Goal: Task Accomplishment & Management: Manage account settings

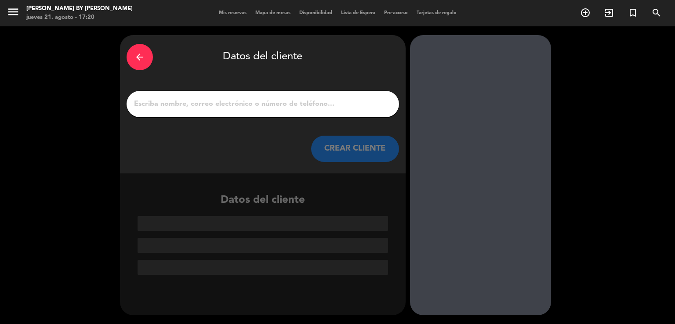
click at [139, 60] on icon "arrow_back" at bounding box center [139, 57] width 11 height 11
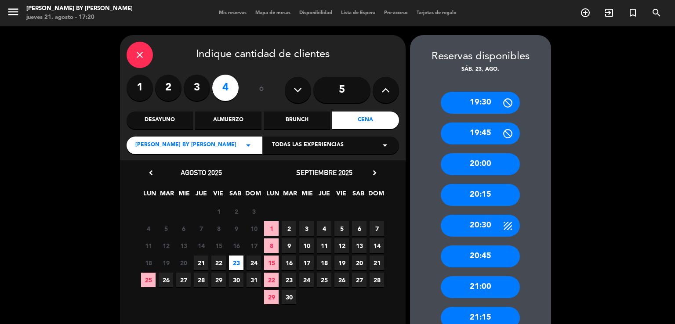
click at [141, 62] on div "close" at bounding box center [139, 55] width 26 height 26
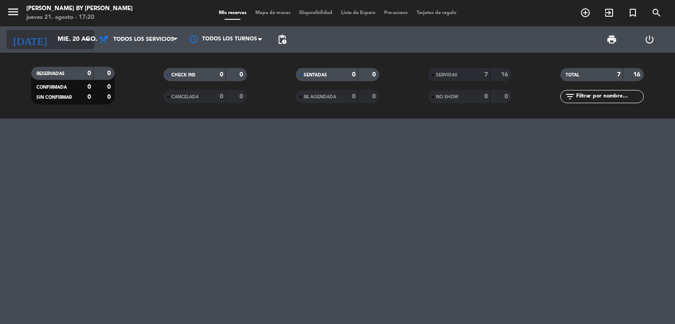
click at [65, 40] on input "mié. 20 ago." at bounding box center [94, 40] width 83 height 16
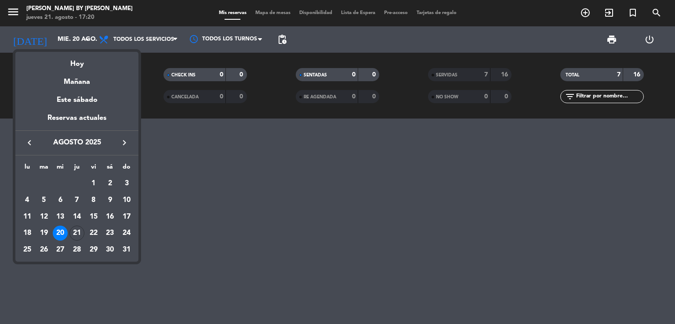
click at [62, 235] on div "20" at bounding box center [60, 233] width 15 height 15
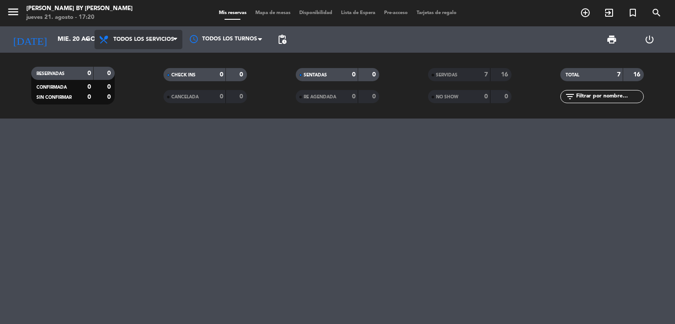
click at [146, 44] on span "Todos los servicios" at bounding box center [138, 39] width 88 height 19
click at [152, 59] on div "menu [PERSON_NAME] by [PERSON_NAME][DATE] 21. agosto - 17:20 Mis reservas Mapa …" at bounding box center [337, 59] width 675 height 119
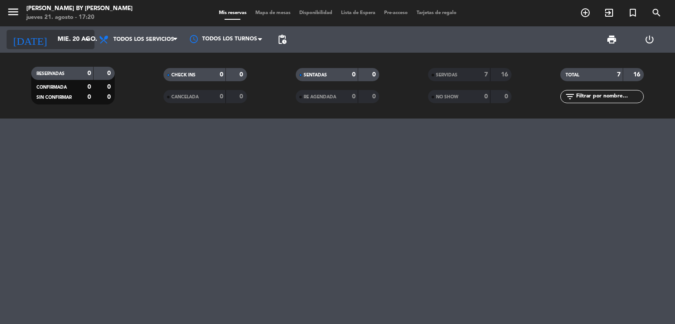
click at [65, 33] on input "mié. 20 ago." at bounding box center [94, 40] width 83 height 16
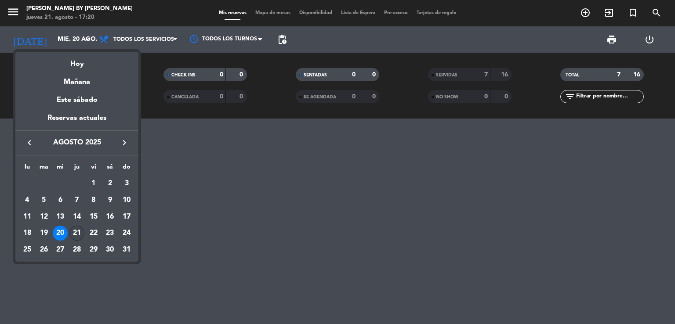
click at [81, 234] on div "21" at bounding box center [76, 233] width 15 height 15
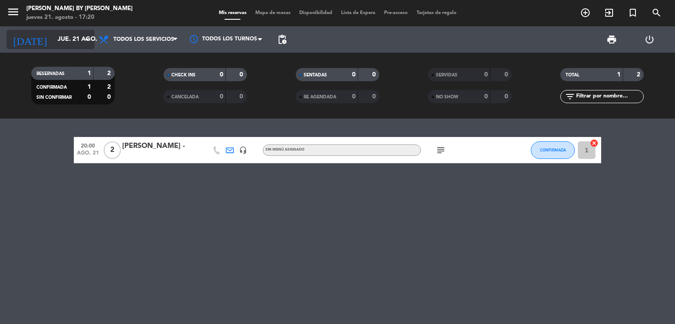
click at [58, 41] on input "jue. 21 ago." at bounding box center [94, 40] width 83 height 16
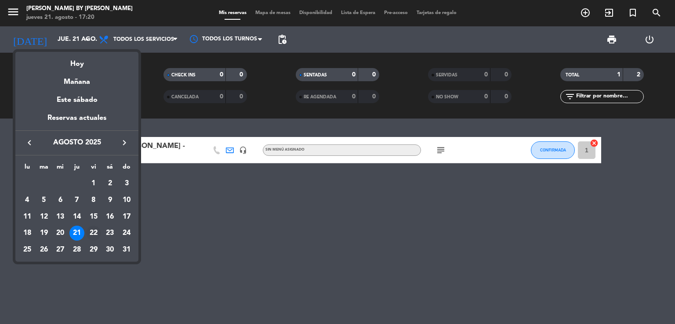
click at [91, 233] on div "22" at bounding box center [93, 233] width 15 height 15
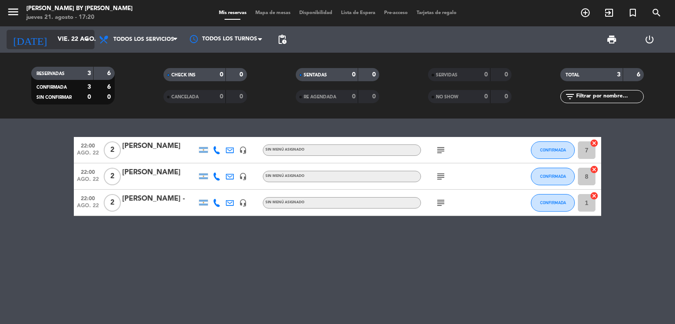
click at [65, 36] on input "vie. 22 ago." at bounding box center [94, 40] width 83 height 16
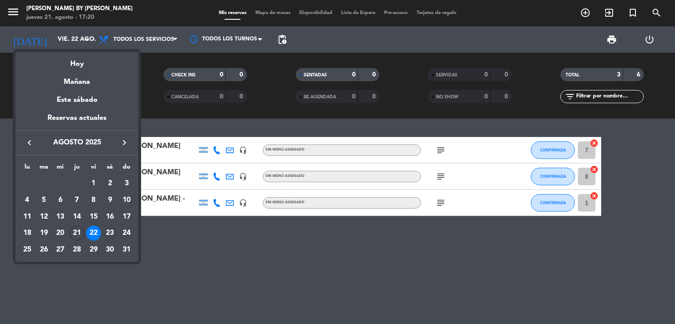
click at [112, 234] on div "23" at bounding box center [109, 233] width 15 height 15
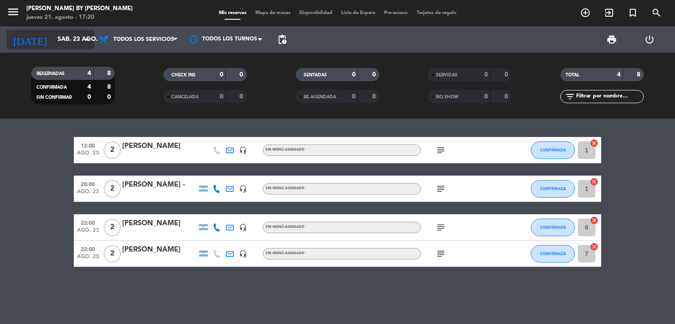
click at [65, 32] on input "sáb. 23 ago." at bounding box center [94, 40] width 83 height 16
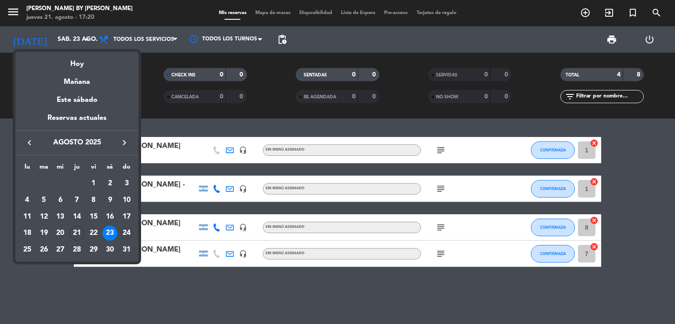
click at [123, 234] on div "24" at bounding box center [126, 233] width 15 height 15
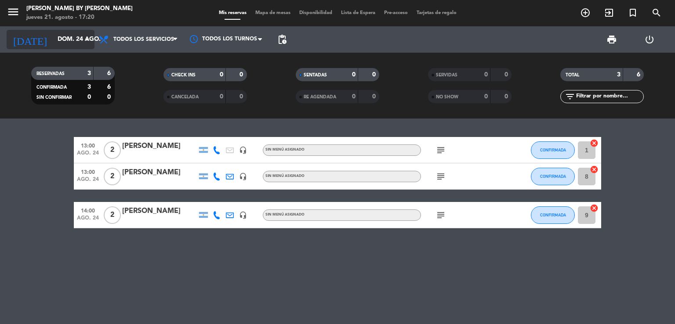
click at [60, 43] on input "dom. 24 ago." at bounding box center [94, 40] width 83 height 16
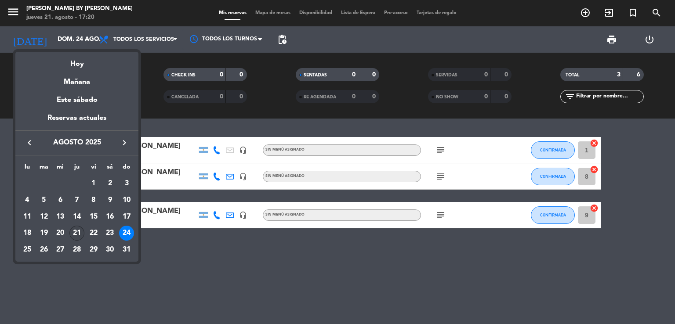
click at [76, 232] on div "21" at bounding box center [76, 233] width 15 height 15
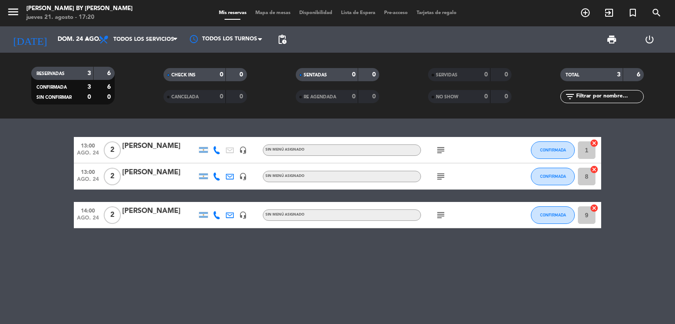
type input "jue. 21 ago."
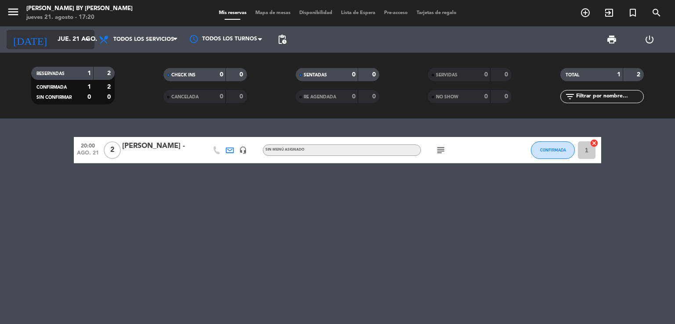
click at [71, 36] on input "jue. 21 ago." at bounding box center [94, 40] width 83 height 16
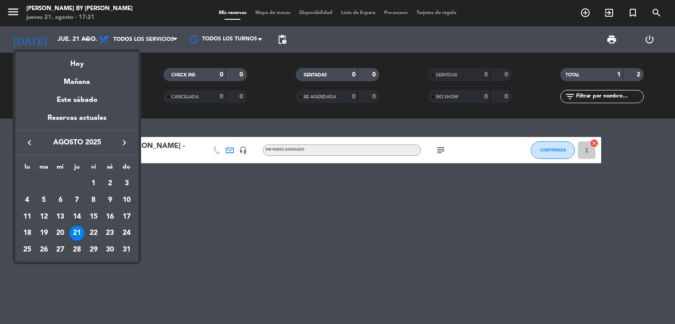
click at [77, 236] on div "21" at bounding box center [76, 233] width 15 height 15
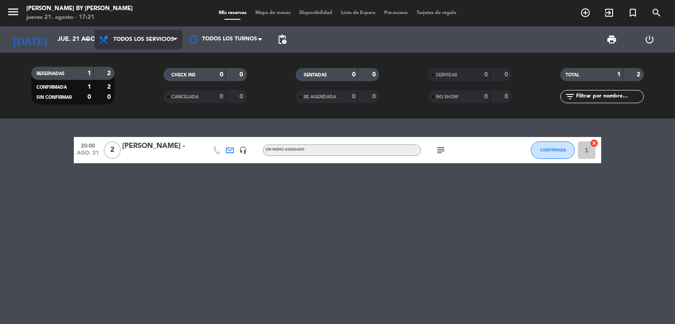
click at [130, 44] on span "Todos los servicios" at bounding box center [138, 39] width 88 height 19
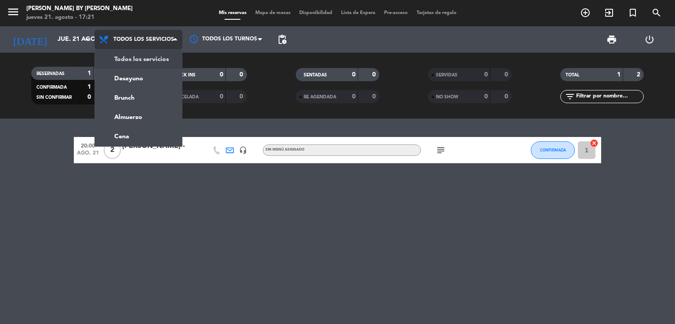
click at [140, 62] on div "menu [PERSON_NAME] by [PERSON_NAME][DATE] 21. agosto - 17:21 Mis reservas Mapa …" at bounding box center [337, 59] width 675 height 119
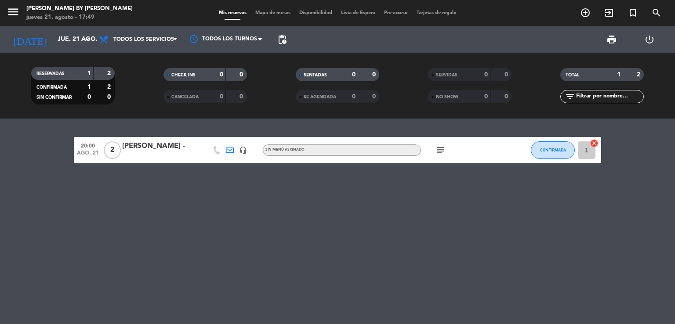
click at [117, 190] on div "20:00 [DATE] 2 [PERSON_NAME] - headset_mic Sin menú asignado subject CONFIRMADA…" at bounding box center [337, 222] width 675 height 206
click at [441, 151] on icon "subject" at bounding box center [440, 150] width 11 height 11
click at [419, 188] on div "20:00 [DATE] 2 [PERSON_NAME] - headset_mic Sin menú asignado subject grande cui…" at bounding box center [337, 222] width 675 height 206
click at [230, 149] on icon at bounding box center [230, 150] width 8 height 8
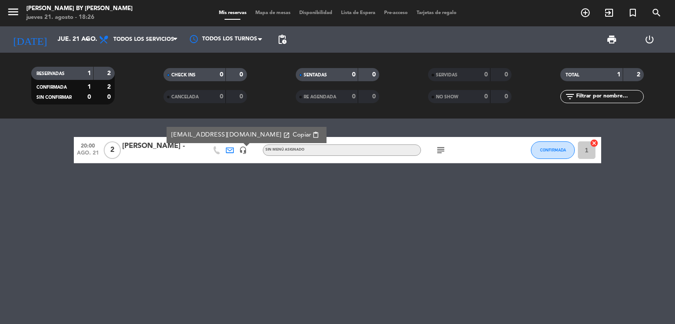
click at [245, 149] on icon "headset_mic" at bounding box center [243, 150] width 8 height 8
click at [216, 149] on icon at bounding box center [217, 150] width 8 height 8
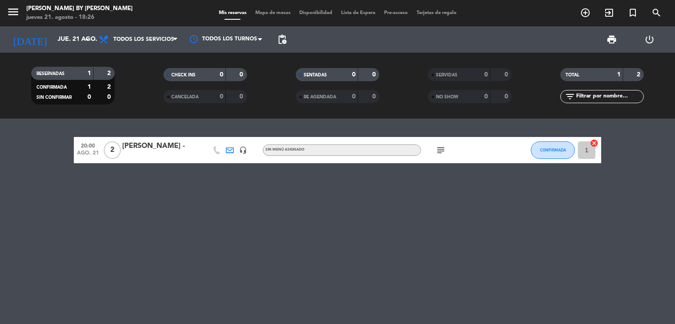
drag, startPoint x: 210, startPoint y: 177, endPoint x: 101, endPoint y: 125, distance: 121.4
click at [209, 177] on div "20:00 [DATE] 2 [PERSON_NAME] - headset_mic Sin menú asignado subject CONFIRMADA…" at bounding box center [337, 222] width 675 height 206
click at [133, 145] on div "[PERSON_NAME] -" at bounding box center [159, 146] width 75 height 11
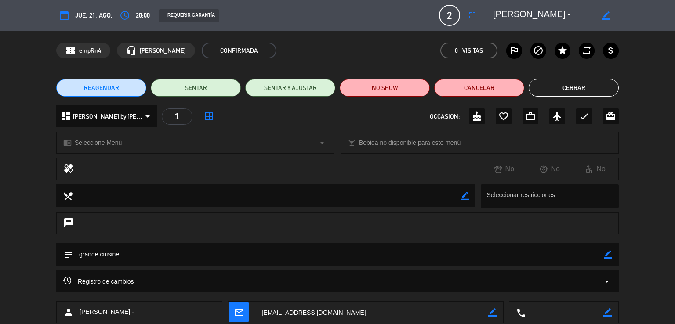
click at [571, 91] on button "Cerrar" at bounding box center [573, 88] width 90 height 18
